Goal: Task Accomplishment & Management: Use online tool/utility

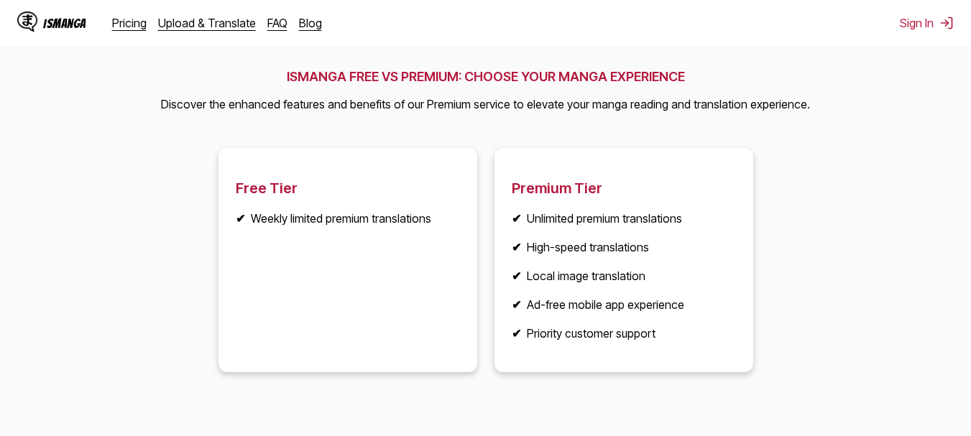
scroll to position [1850, 0]
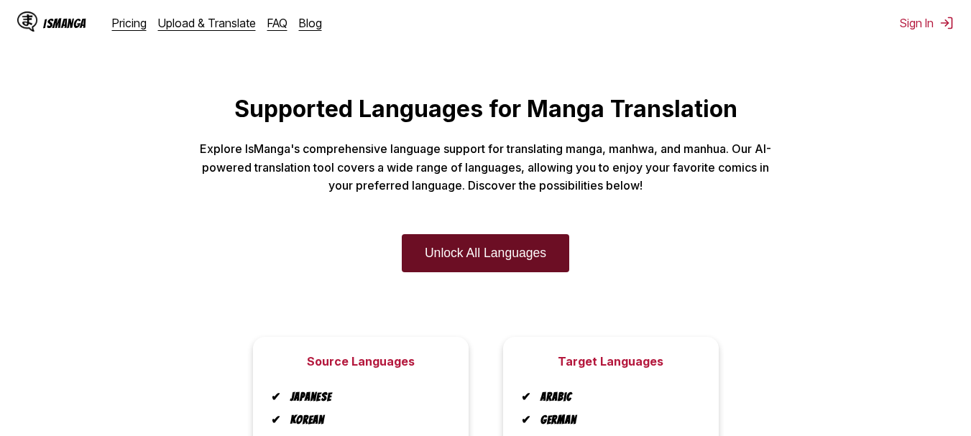
click at [460, 250] on link "Unlock All Languages" at bounding box center [485, 253] width 167 height 38
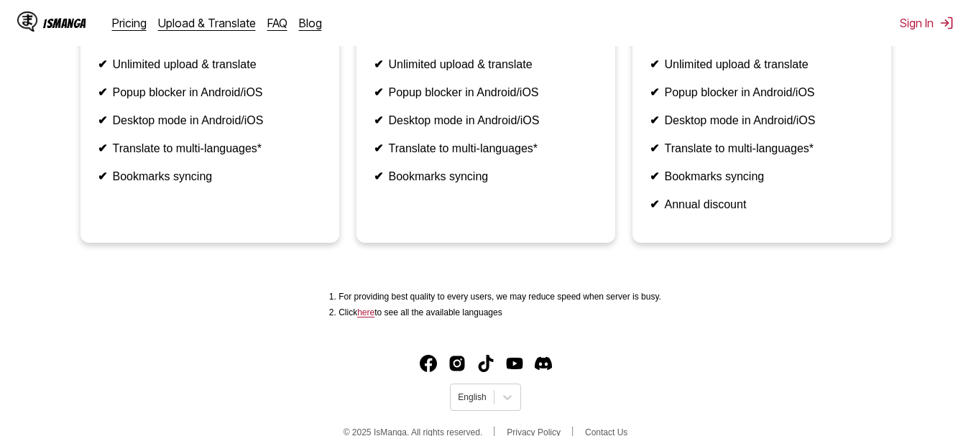
scroll to position [451, 0]
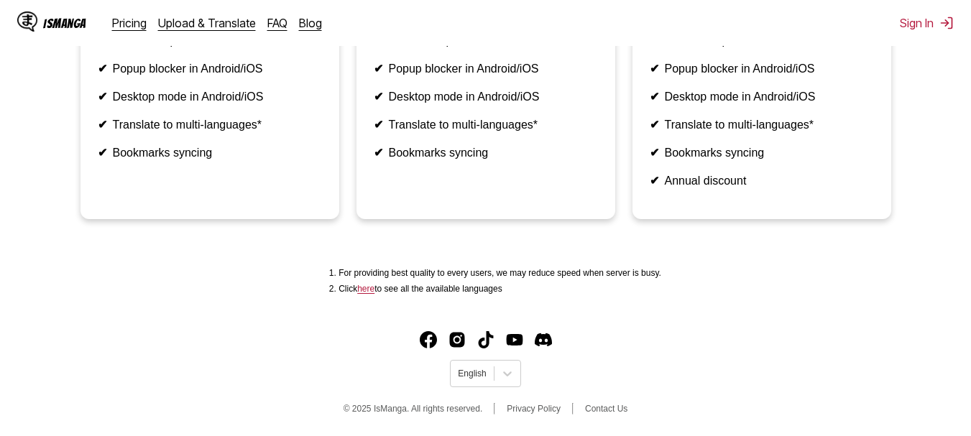
click at [374, 289] on link "here" at bounding box center [365, 289] width 17 height 10
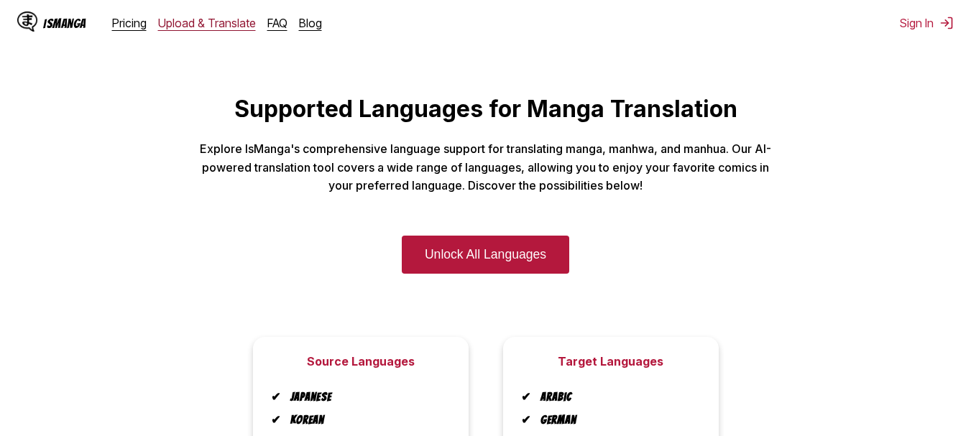
click at [211, 27] on link "Upload & Translate" at bounding box center [207, 23] width 98 height 14
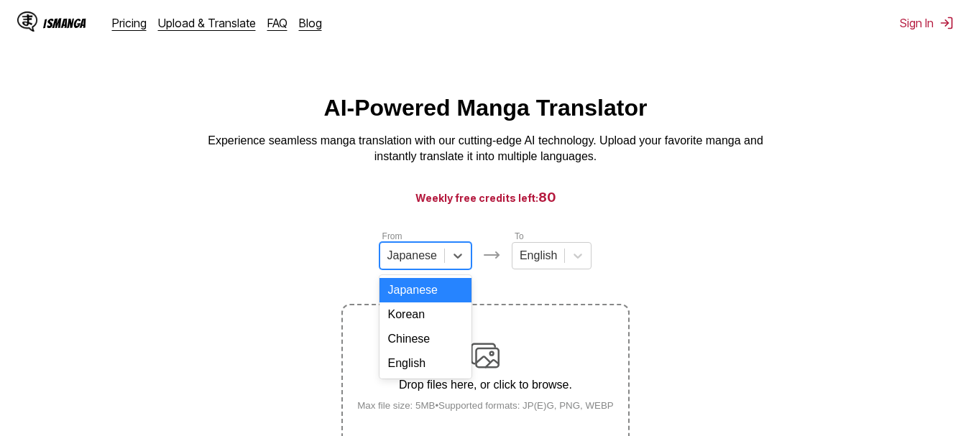
click at [429, 264] on div at bounding box center [412, 256] width 50 height 16
click at [423, 376] on div "English" at bounding box center [425, 363] width 92 height 24
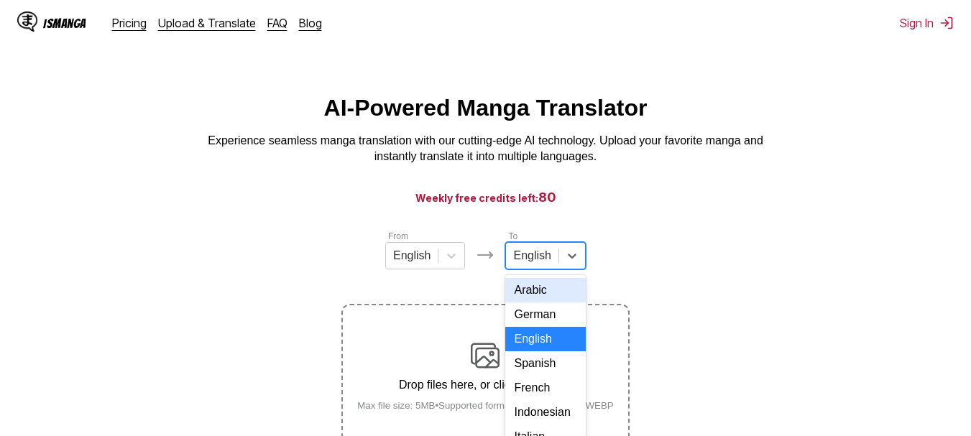
scroll to position [68, 0]
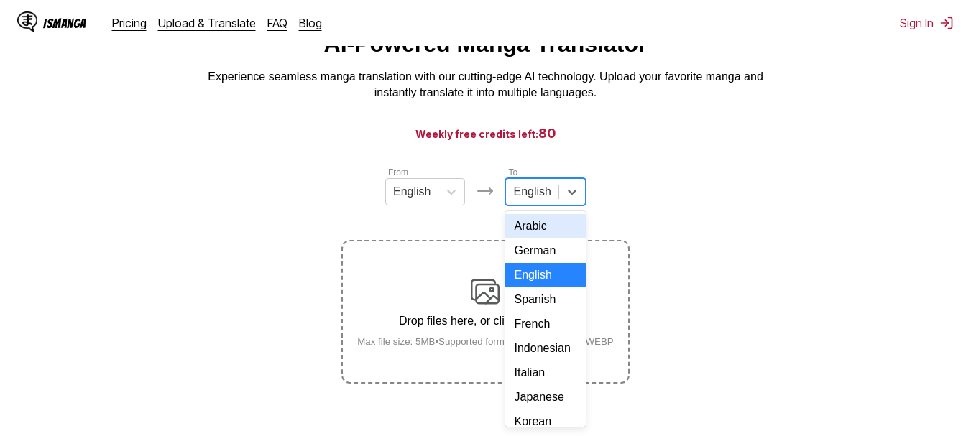
click at [538, 206] on div "17 results available. Use Up and Down to choose options, press Enter to select …" at bounding box center [545, 191] width 80 height 27
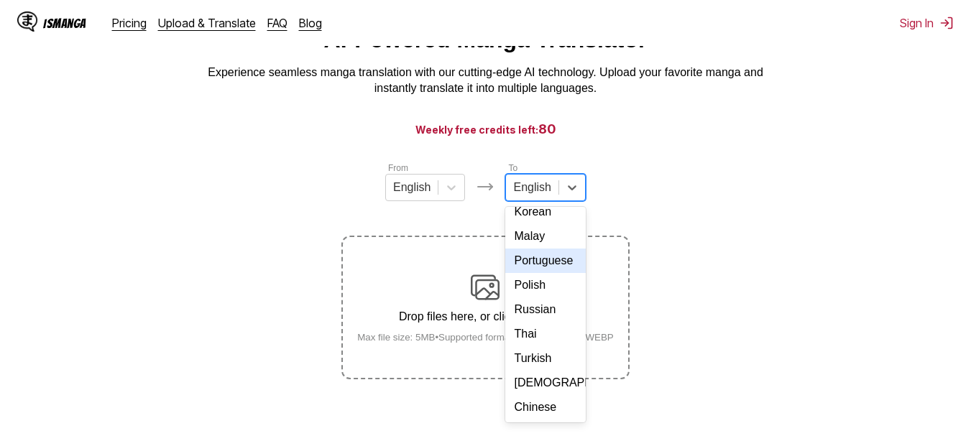
scroll to position [242, 0]
click at [533, 406] on div "Chinese" at bounding box center [545, 407] width 80 height 24
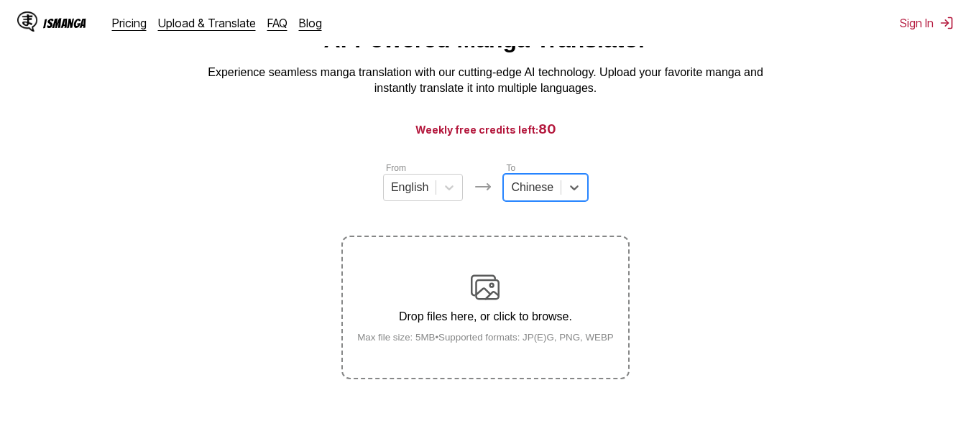
click at [742, 131] on h3 "Weekly free credits left: 80" at bounding box center [485, 129] width 902 height 18
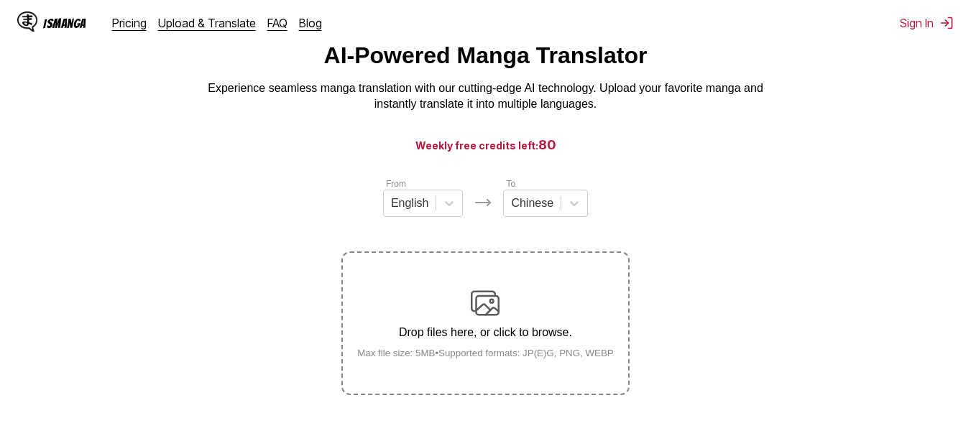
scroll to position [50, 0]
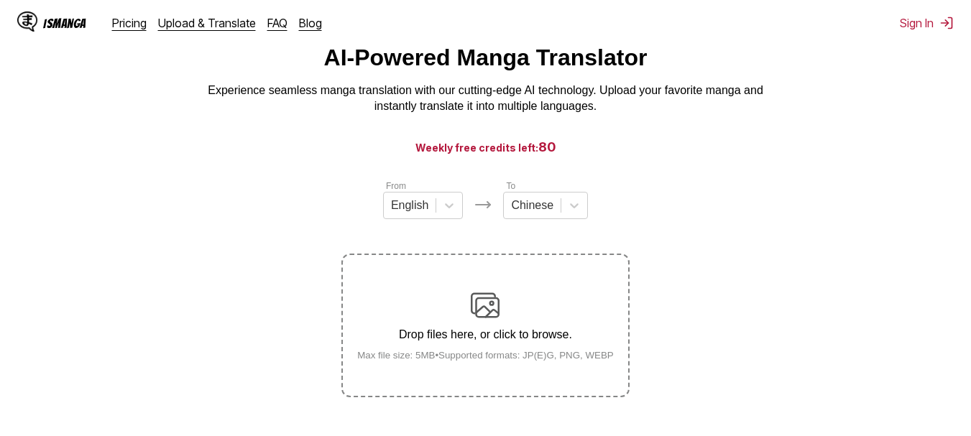
click at [949, 124] on main "AI-Powered Manga Translator Experience seamless manga translation with our cutt…" at bounding box center [485, 241] width 971 height 392
